Goal: Transaction & Acquisition: Purchase product/service

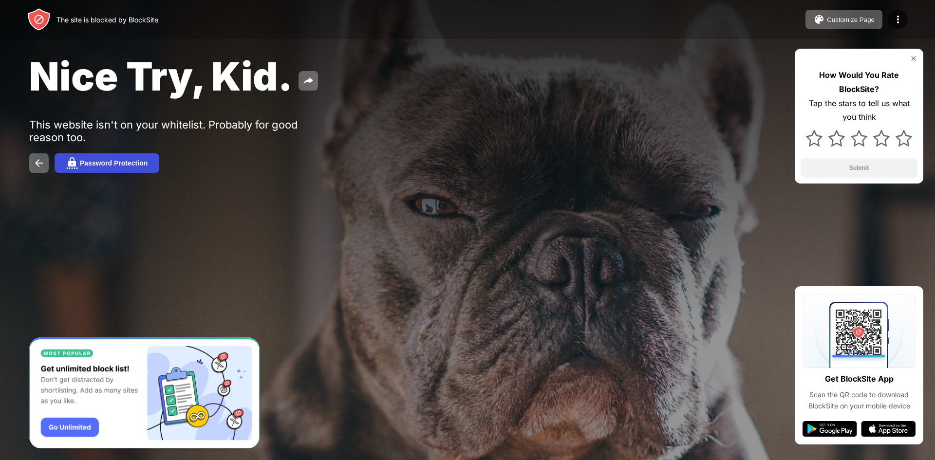
click at [113, 162] on div "Password Protection" at bounding box center [114, 163] width 68 height 8
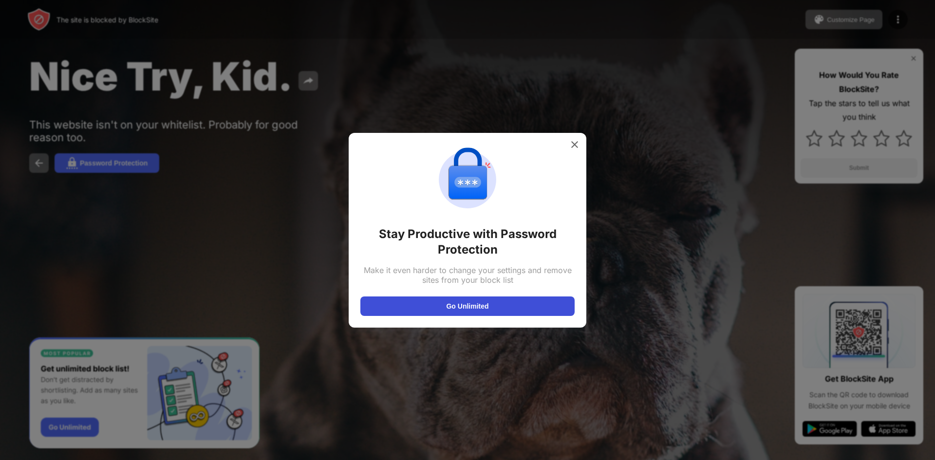
click at [450, 303] on button "Go Unlimited" at bounding box center [467, 306] width 214 height 19
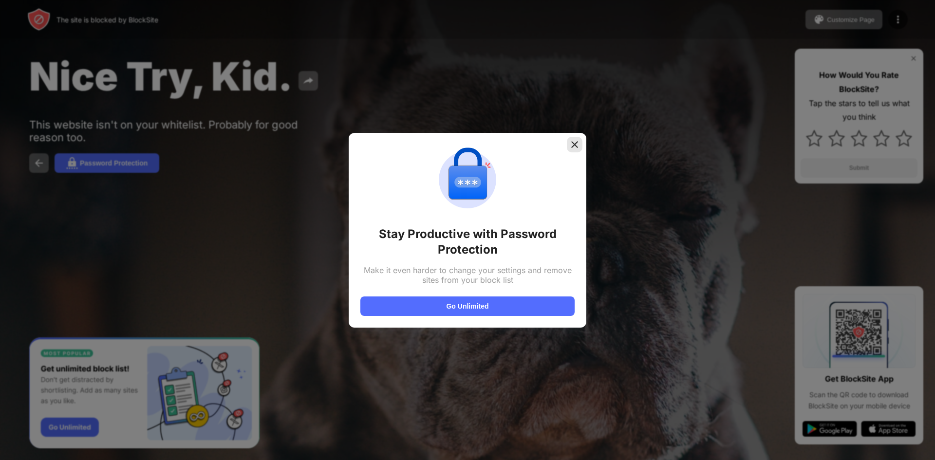
click at [574, 145] on img at bounding box center [575, 145] width 10 height 10
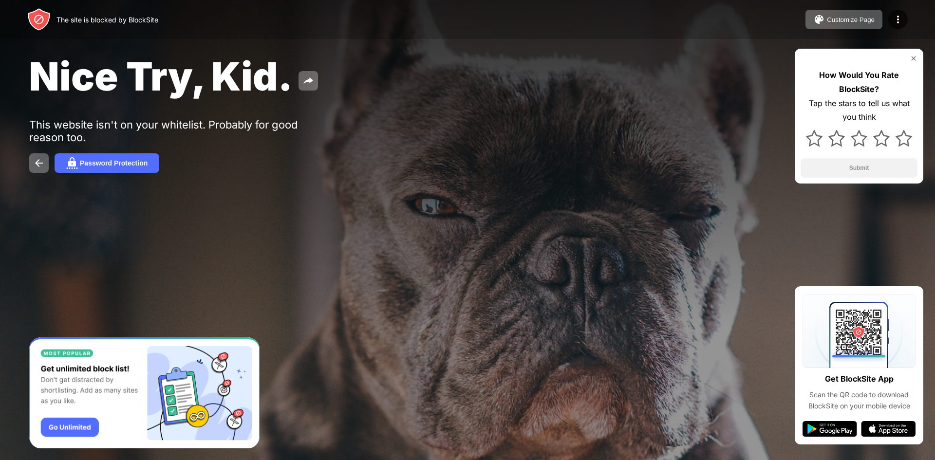
click at [911, 57] on img at bounding box center [914, 59] width 8 height 8
